Goal: Task Accomplishment & Management: Complete application form

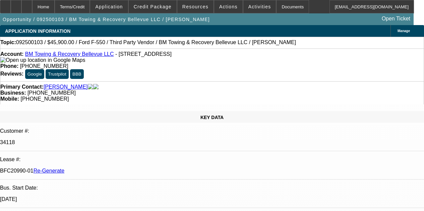
select select "4"
select select "0.15"
select select "2"
select select "0.1"
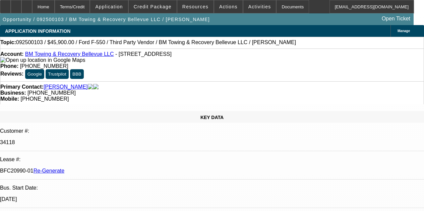
select select "4"
click at [280, 5] on div "Documents" at bounding box center [292, 6] width 33 height 13
click at [27, 4] on icon at bounding box center [27, 4] width 0 height 0
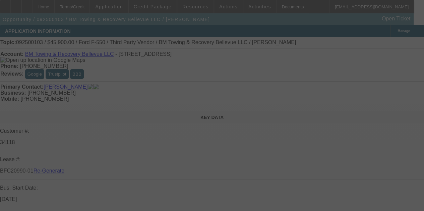
select select "4"
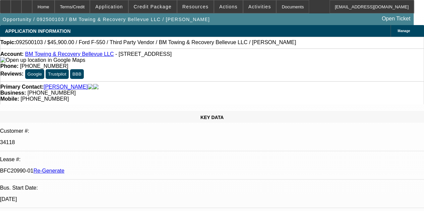
select select "0.15"
select select "2"
select select "0.1"
select select "4"
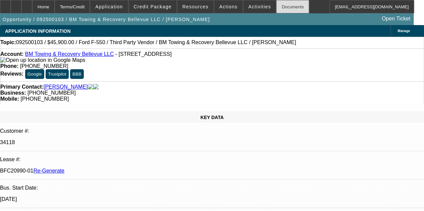
click at [276, 7] on div "Documents" at bounding box center [292, 6] width 33 height 13
